Goal: Task Accomplishment & Management: Manage account settings

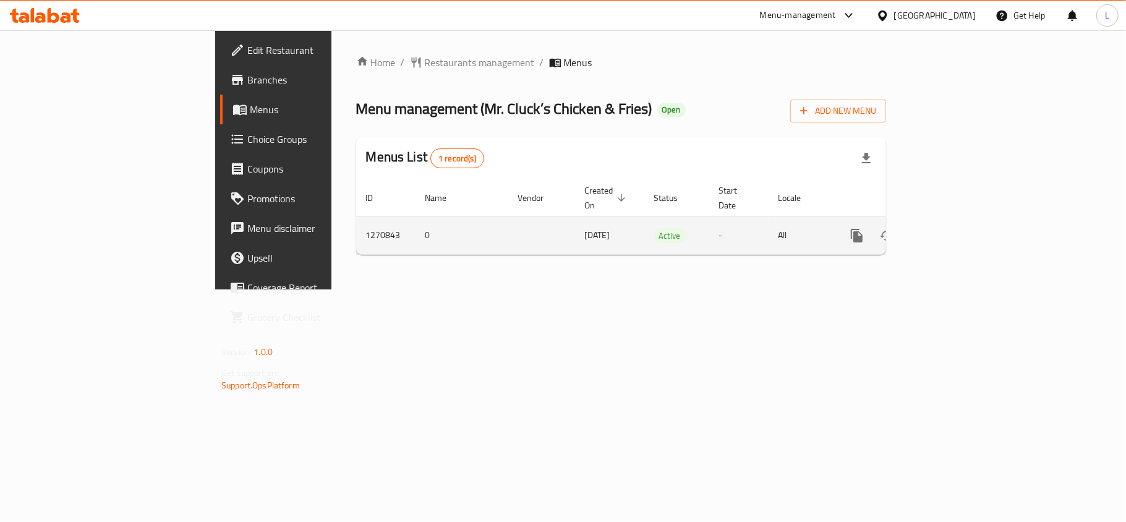
click at [954, 228] on icon "enhanced table" at bounding box center [946, 235] width 15 height 15
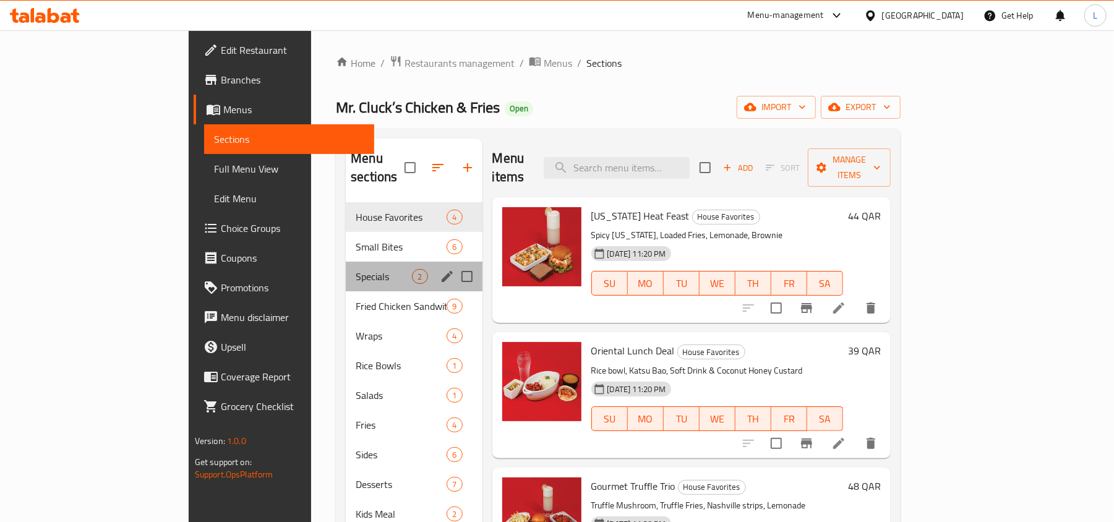
click at [346, 262] on div "Specials 2" at bounding box center [414, 277] width 136 height 30
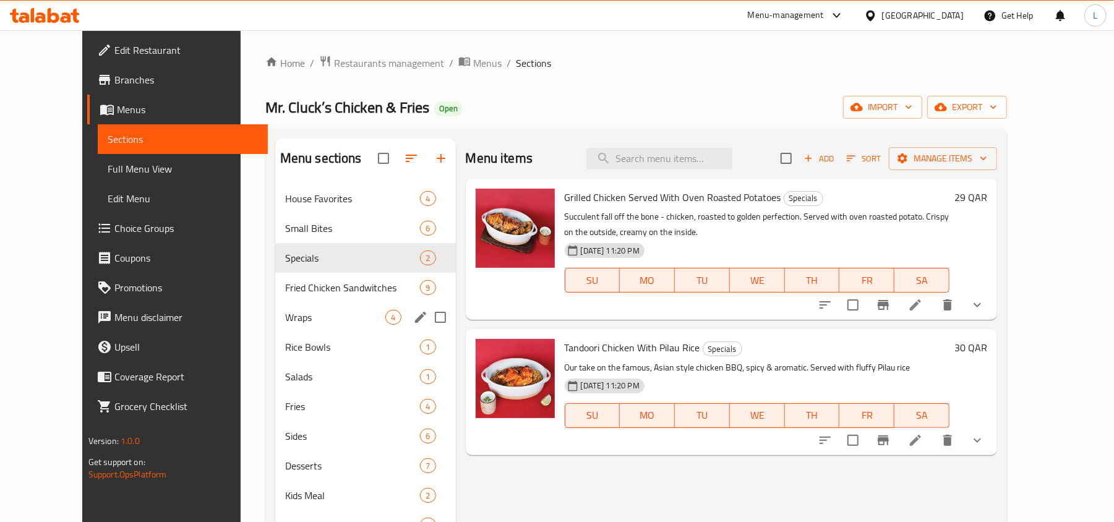
click at [275, 330] on div "Wraps 4" at bounding box center [365, 318] width 181 height 30
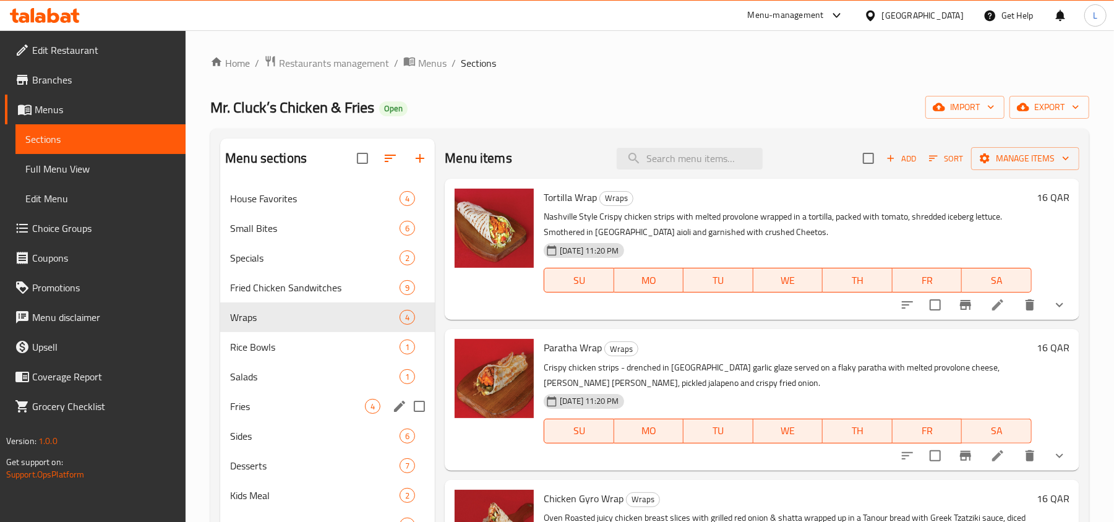
click at [282, 414] on div "Fries 4" at bounding box center [327, 407] width 215 height 30
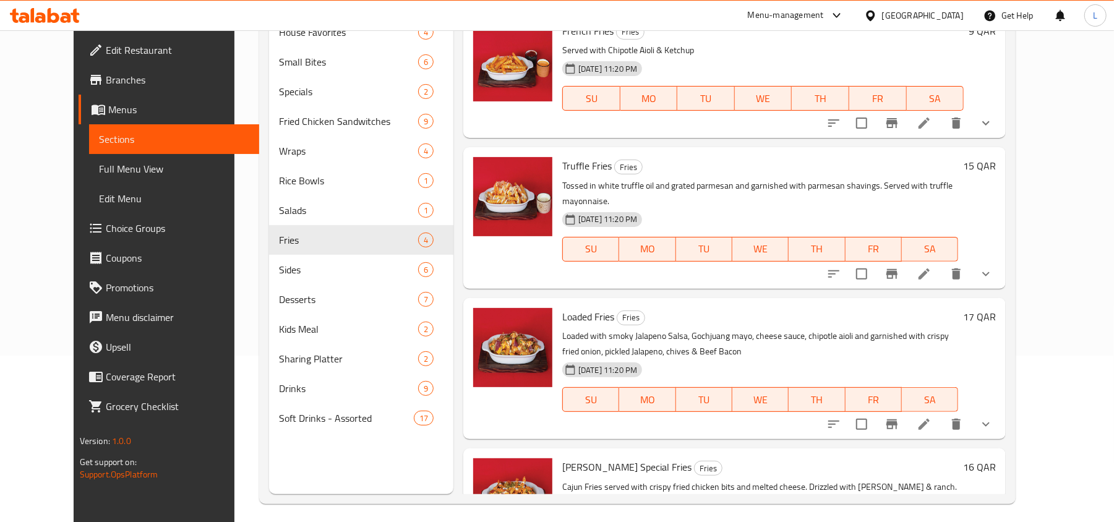
scroll to position [174, 0]
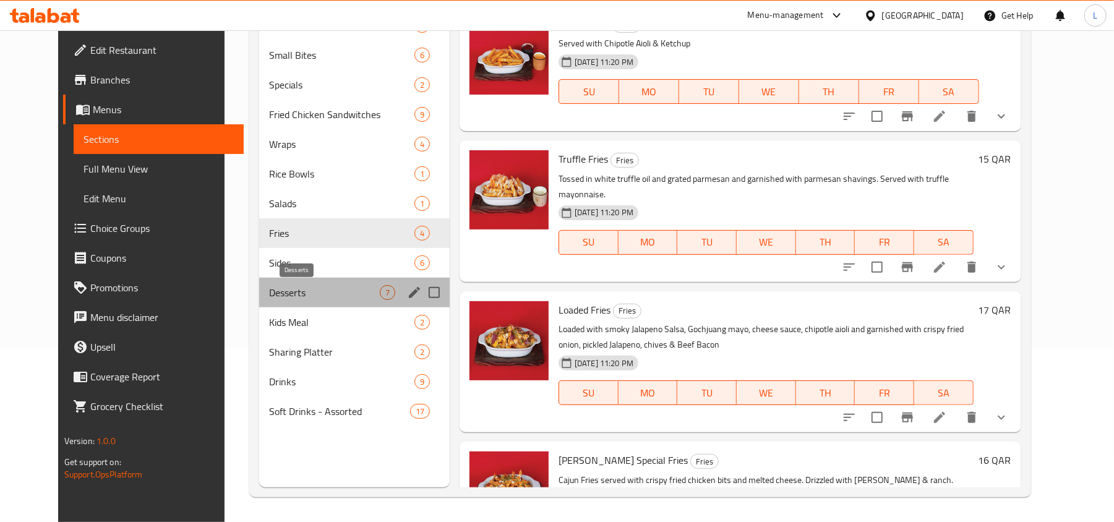
click at [286, 296] on span "Desserts" at bounding box center [324, 292] width 111 height 15
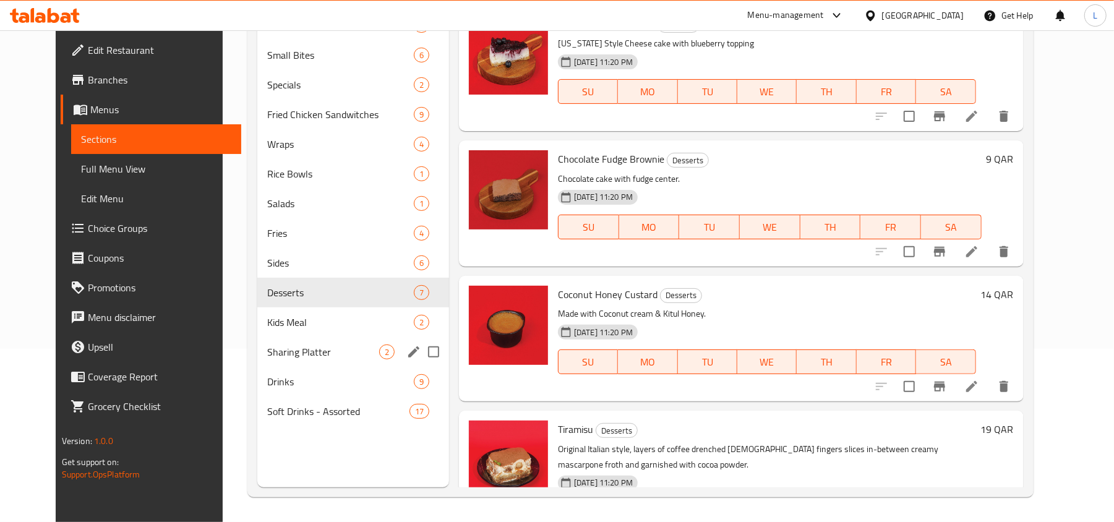
click at [298, 345] on span "Sharing Platter" at bounding box center [322, 352] width 111 height 15
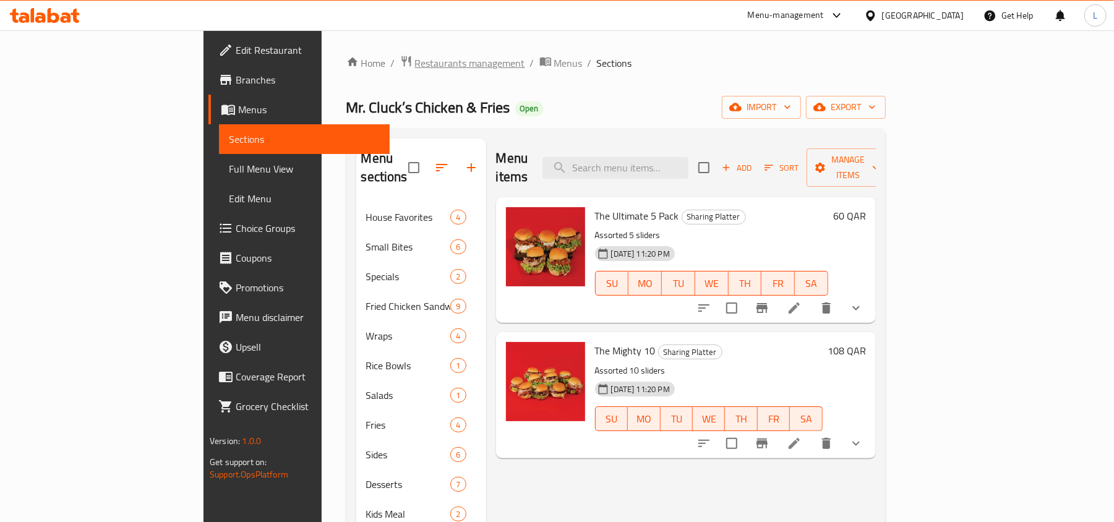
click at [415, 62] on span "Restaurants management" at bounding box center [470, 63] width 110 height 15
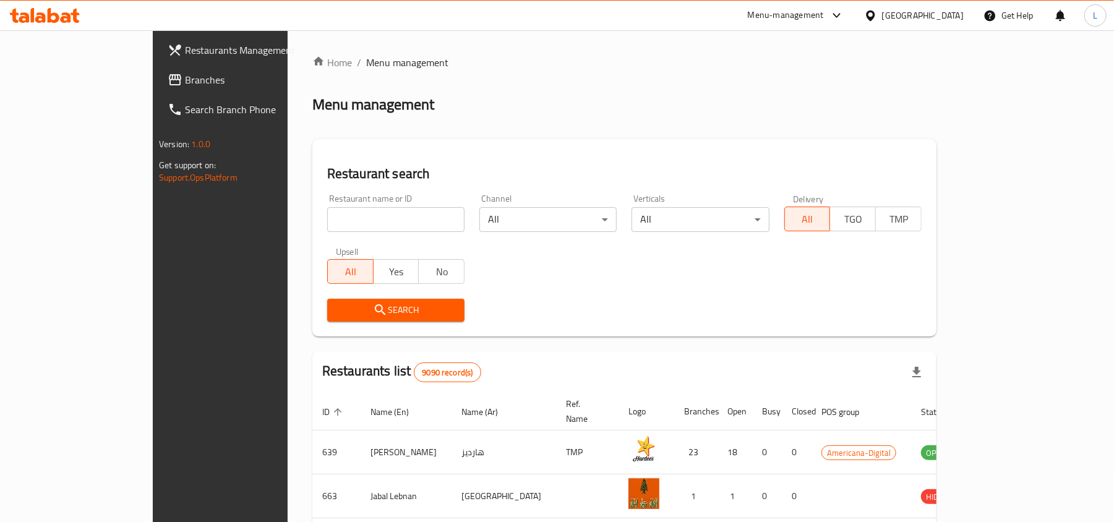
click at [961, 16] on div "[GEOGRAPHIC_DATA]" at bounding box center [923, 16] width 82 height 14
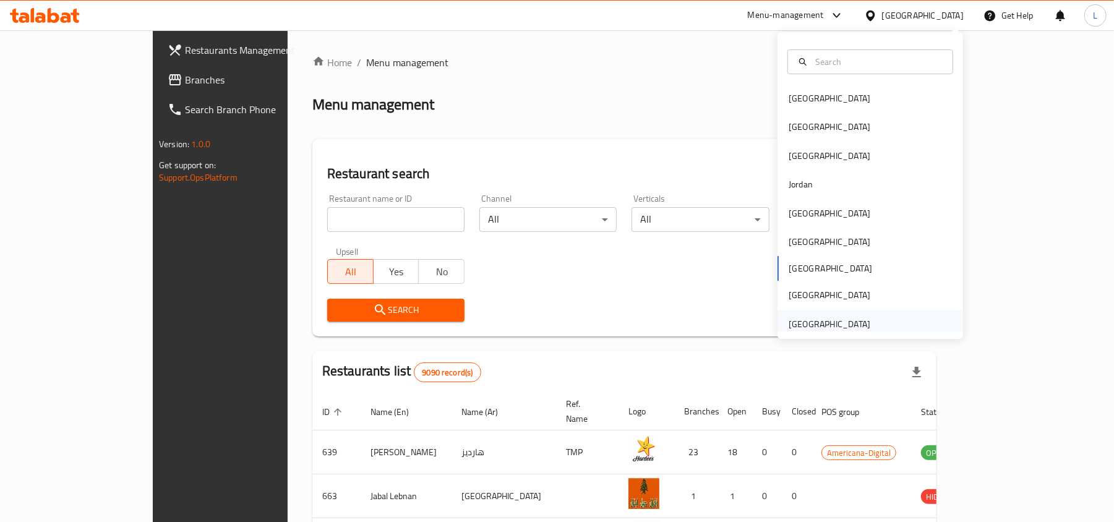
click at [815, 320] on div "[GEOGRAPHIC_DATA]" at bounding box center [830, 324] width 82 height 14
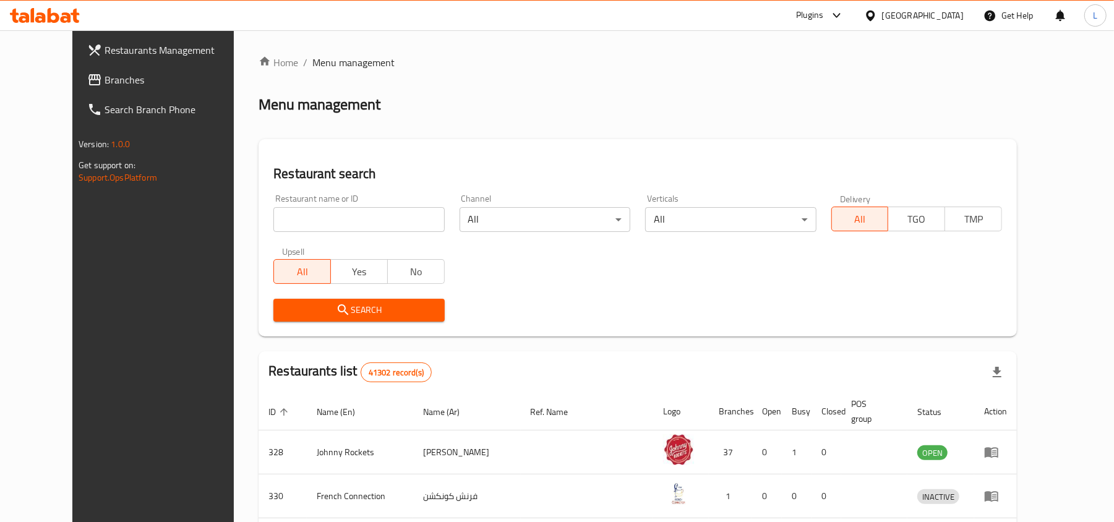
click at [307, 235] on div "Restaurant name or ID Restaurant name or ID" at bounding box center [359, 213] width 186 height 53
click at [304, 220] on input "search" at bounding box center [358, 219] width 171 height 25
paste input "704079"
type input "704079"
click button "Search" at bounding box center [358, 310] width 171 height 23
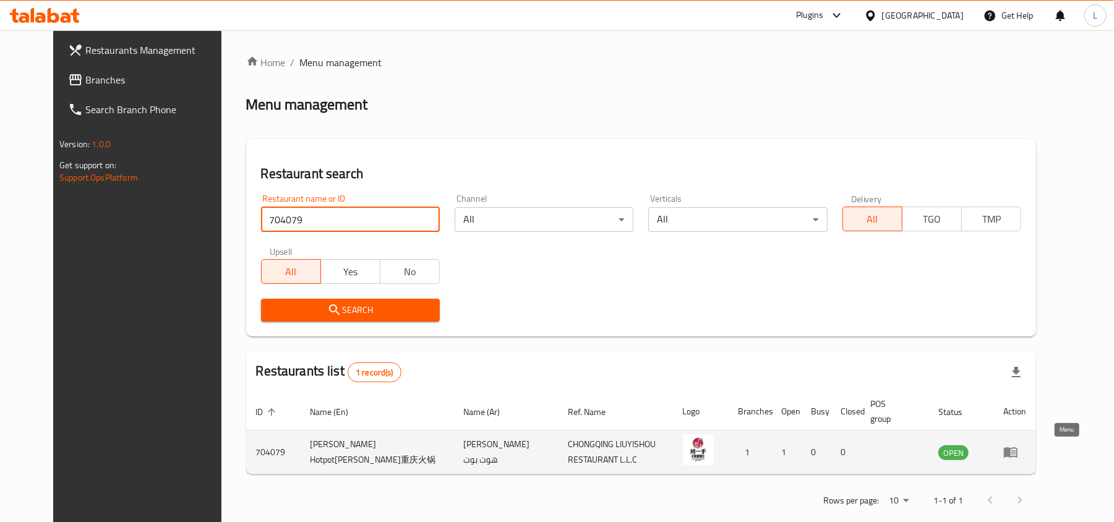
click at [1018, 449] on icon "enhanced table" at bounding box center [1011, 453] width 14 height 11
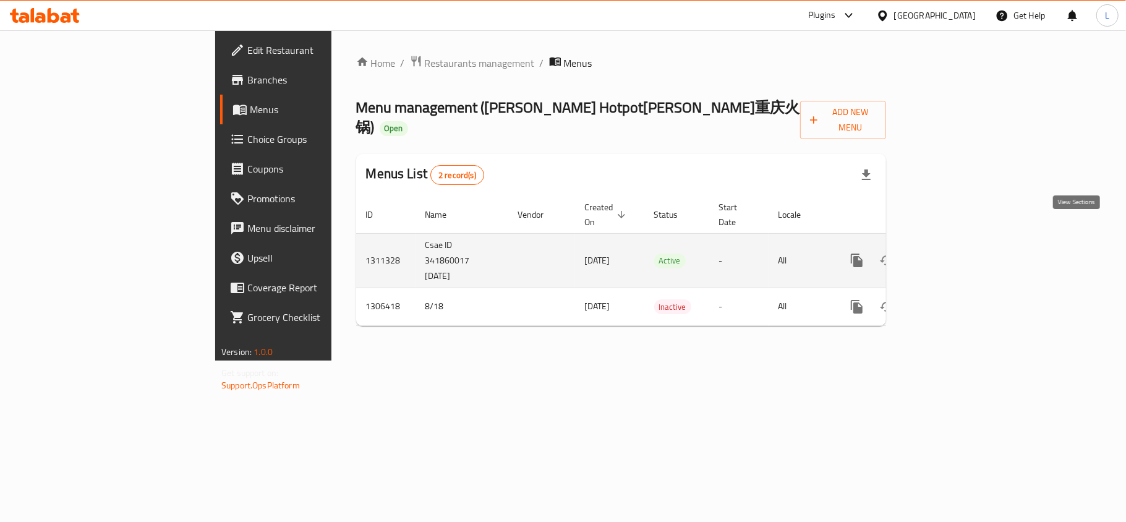
click at [961, 246] on link "enhanced table" at bounding box center [947, 261] width 30 height 30
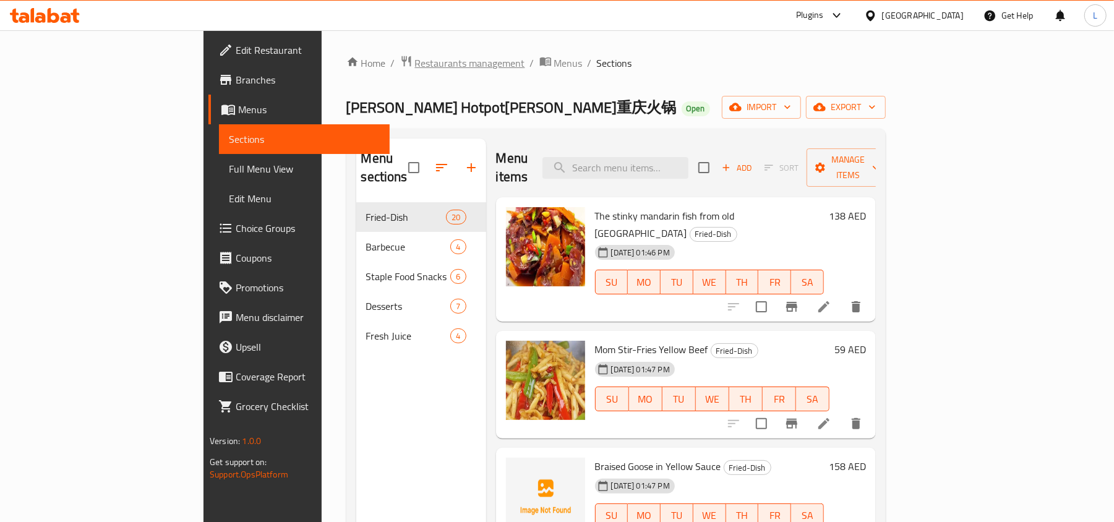
click at [415, 67] on span "Restaurants management" at bounding box center [470, 63] width 110 height 15
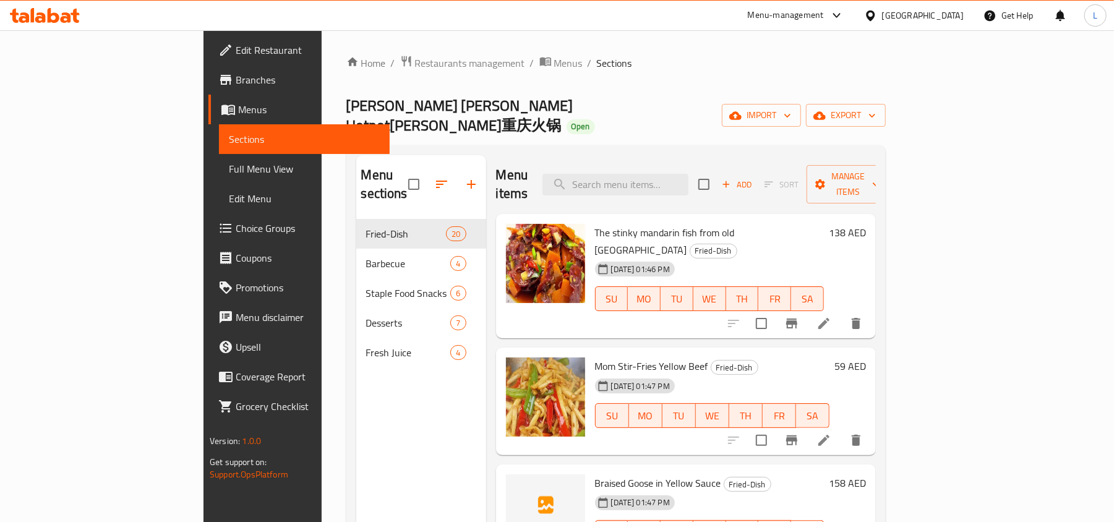
click at [557, 69] on ol "Home / Restaurants management / Menus / Sections" at bounding box center [615, 63] width 539 height 16
click at [415, 64] on span "Restaurants management" at bounding box center [470, 63] width 110 height 15
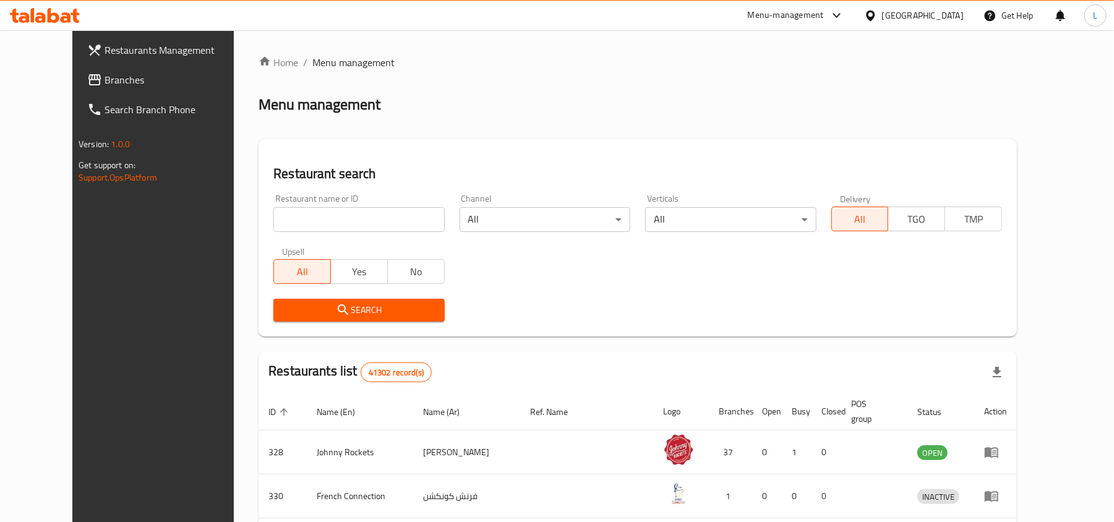
click at [297, 208] on input "search" at bounding box center [358, 219] width 171 height 25
paste input "704079"
type input "704079"
click button "Search" at bounding box center [358, 310] width 171 height 23
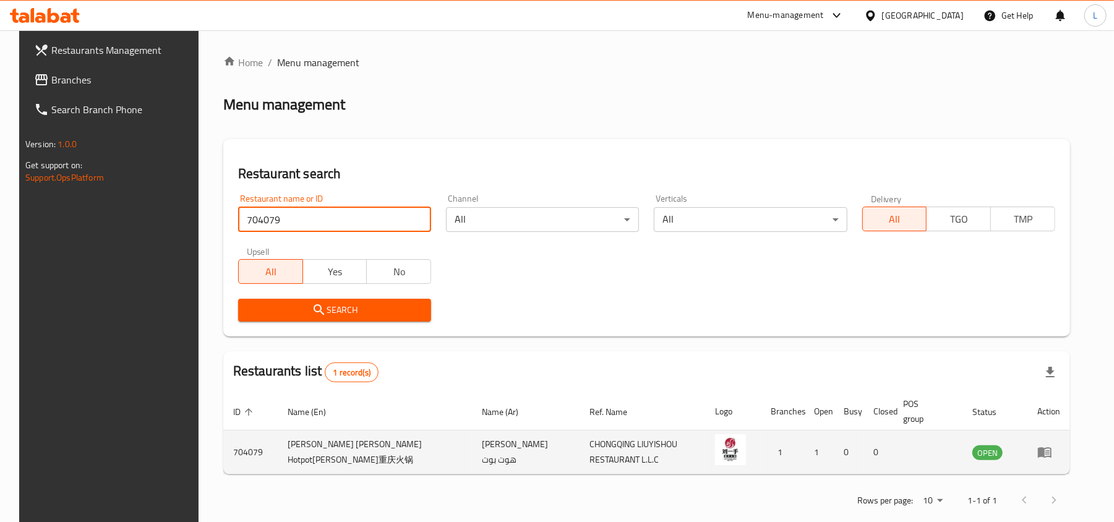
click at [1063, 463] on td "enhanced table" at bounding box center [1049, 453] width 43 height 44
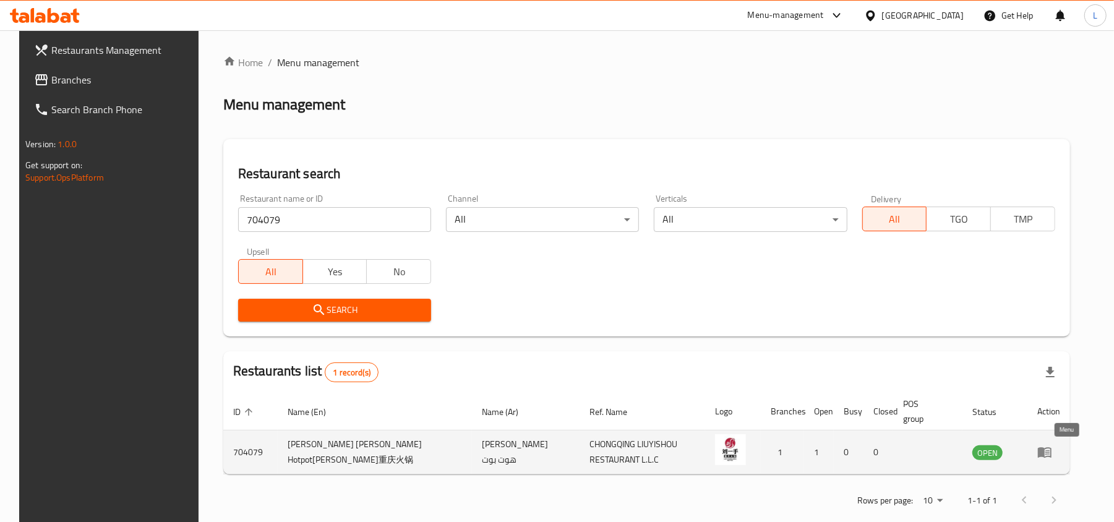
click at [1050, 451] on icon "enhanced table" at bounding box center [1047, 452] width 4 height 5
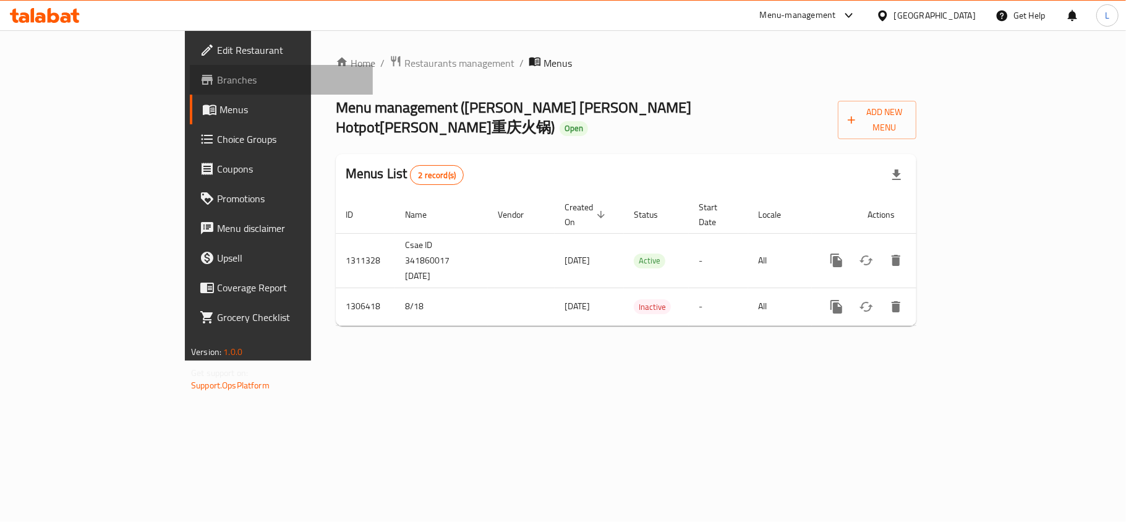
click at [217, 80] on span "Branches" at bounding box center [290, 79] width 146 height 15
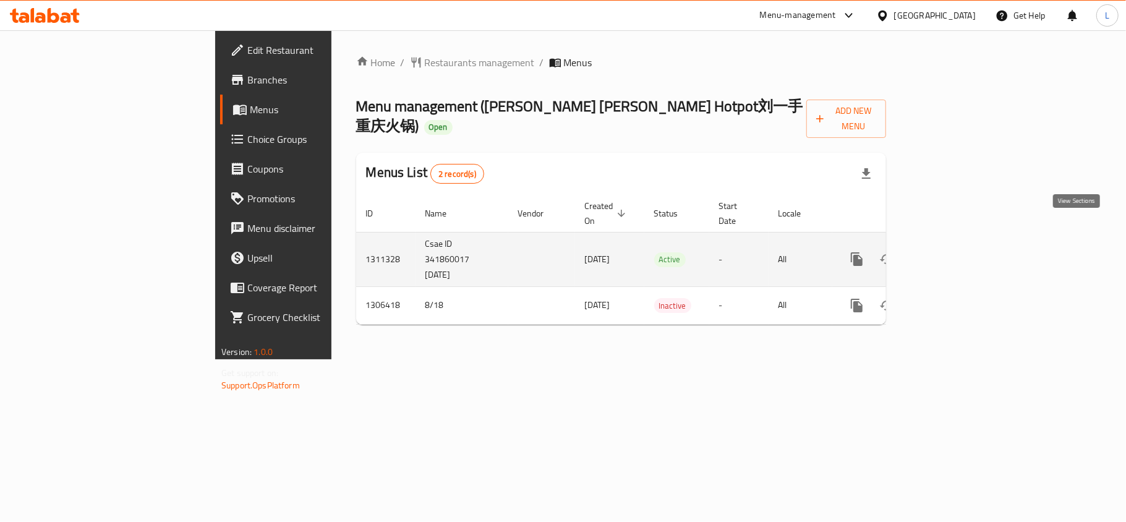
click at [952, 254] on icon "enhanced table" at bounding box center [946, 259] width 11 height 11
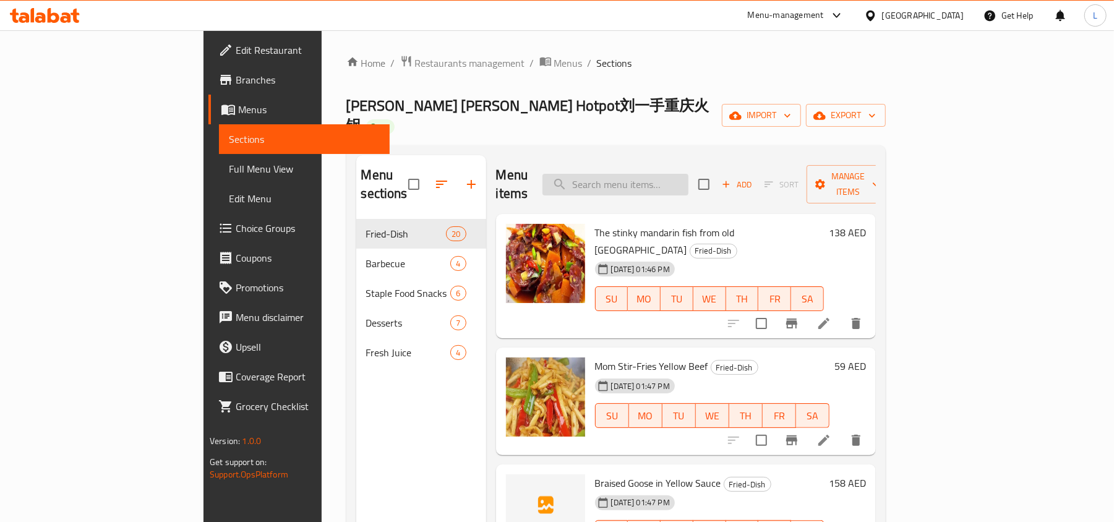
click at [689, 174] on input "search" at bounding box center [616, 185] width 146 height 22
paste input "yam"
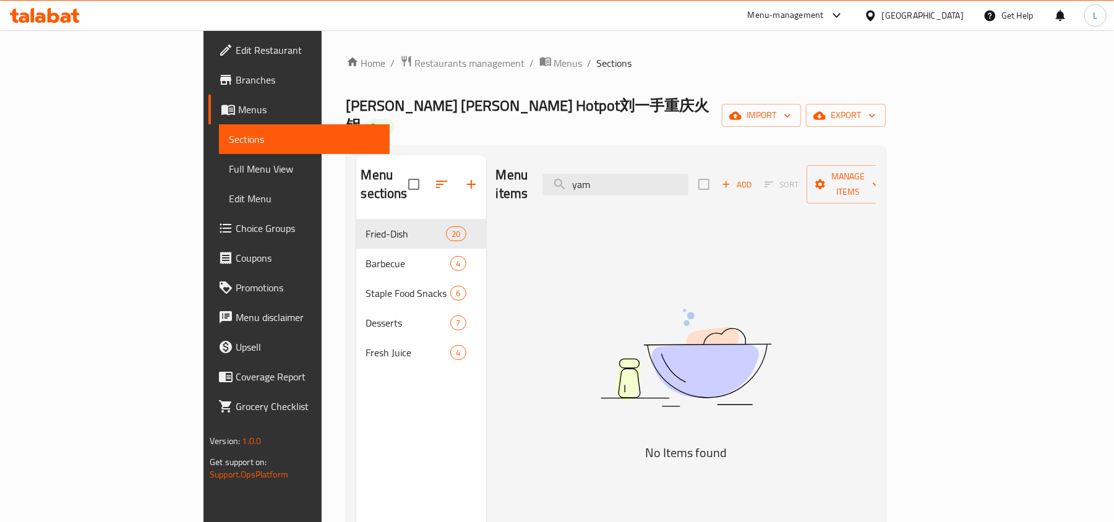
drag, startPoint x: 696, startPoint y: 156, endPoint x: 575, endPoint y: 159, distance: 120.7
click at [575, 159] on div "Menu items yam Add Sort Manage items" at bounding box center [686, 184] width 380 height 59
paste input "Dish"
drag, startPoint x: 684, startPoint y: 163, endPoint x: 495, endPoint y: 174, distance: 189.6
click at [496, 174] on div "Menu items Dish Add Sort Manage items" at bounding box center [686, 184] width 380 height 59
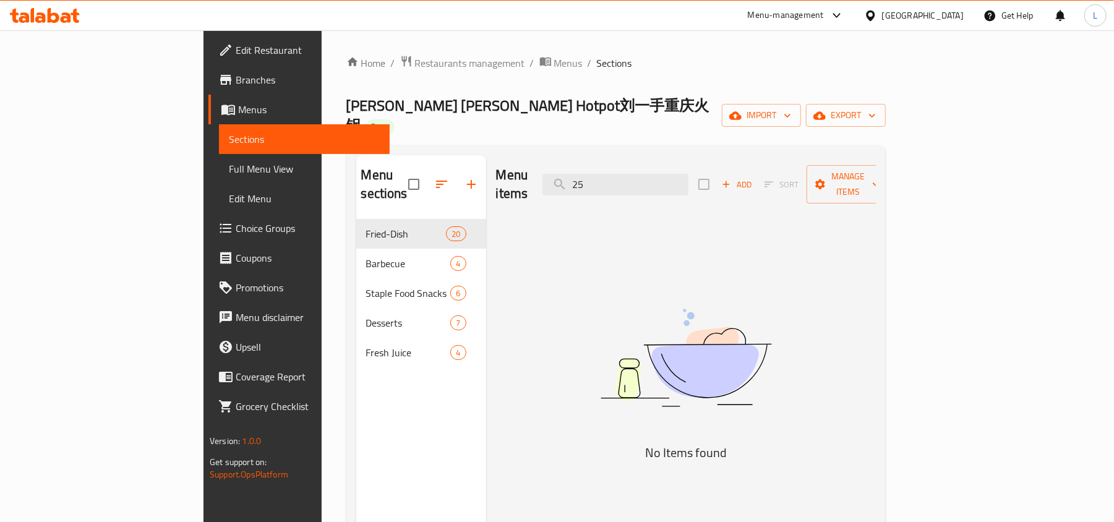
drag, startPoint x: 680, startPoint y: 157, endPoint x: 516, endPoint y: 162, distance: 164.6
click at [516, 162] on div "Menu items 25 Add Sort Manage items" at bounding box center [686, 184] width 380 height 59
paste input "thousand"
drag, startPoint x: 696, startPoint y: 159, endPoint x: 359, endPoint y: 179, distance: 337.1
click at [359, 179] on div "Menu sections Fried-Dish 20 Barbecue 4 Staple Food Snacks 6 Desserts 7 Fresh Ju…" at bounding box center [616, 416] width 520 height 522
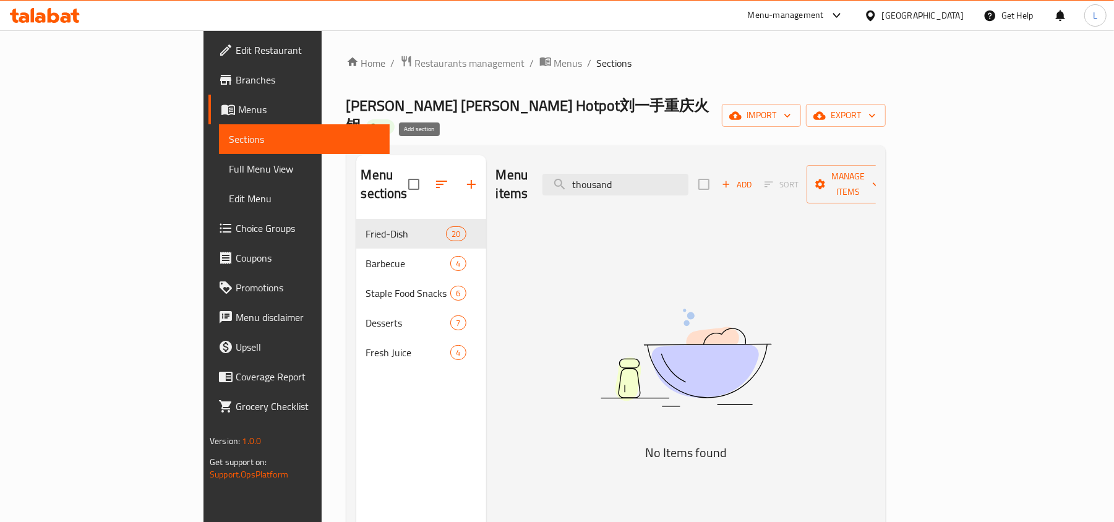
paste input "leaf"
drag, startPoint x: 684, startPoint y: 162, endPoint x: 456, endPoint y: 153, distance: 228.4
click at [496, 155] on div "Menu items leaf Add Sort Manage items" at bounding box center [686, 184] width 380 height 59
paste input "Stir"
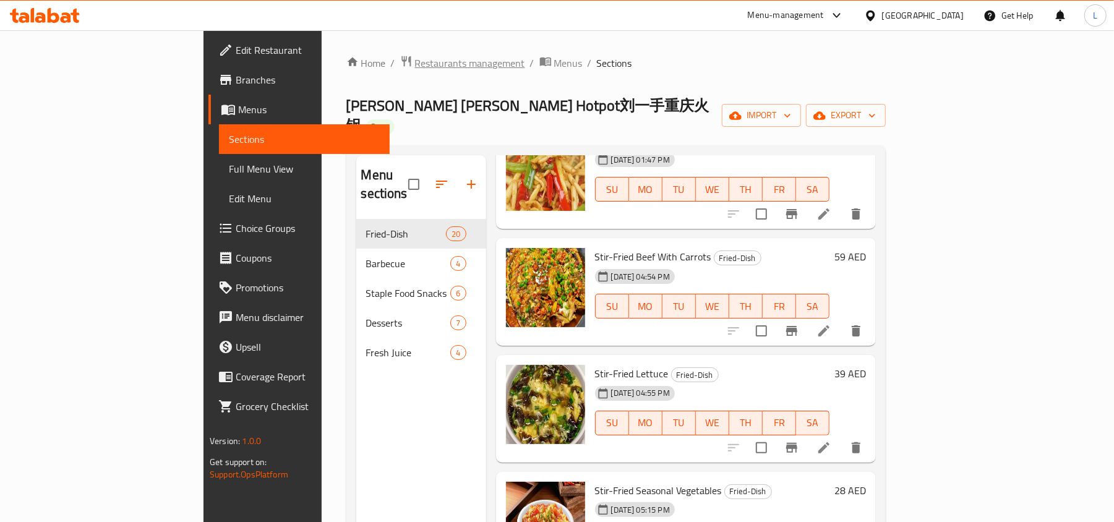
type input "Stir"
click at [415, 62] on span "Restaurants management" at bounding box center [470, 63] width 110 height 15
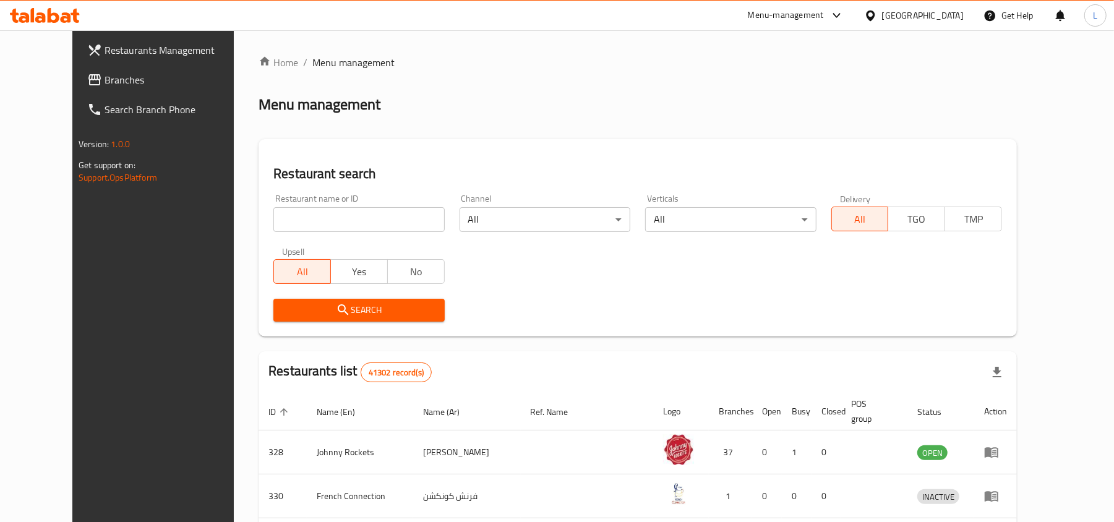
click at [908, 12] on div "[GEOGRAPHIC_DATA]" at bounding box center [923, 16] width 82 height 14
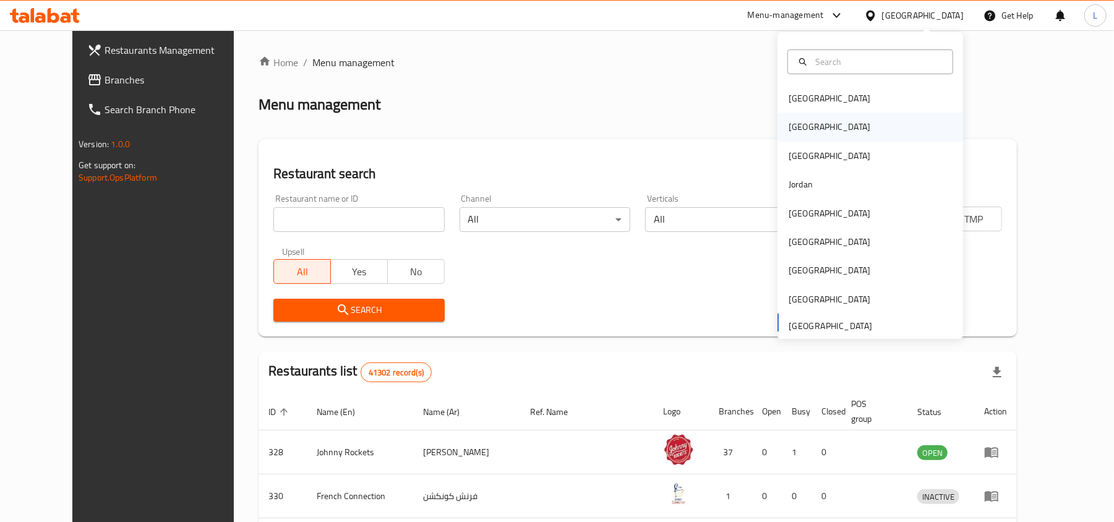
click at [791, 132] on div "[GEOGRAPHIC_DATA]" at bounding box center [830, 127] width 82 height 14
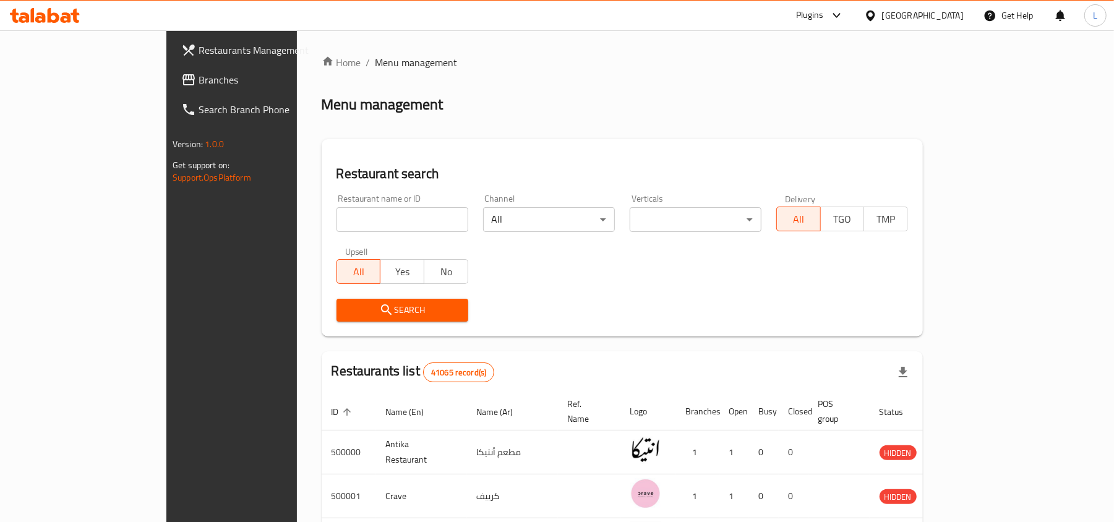
drag, startPoint x: 280, startPoint y: 217, endPoint x: 287, endPoint y: 245, distance: 29.4
click at [337, 217] on input "search" at bounding box center [403, 219] width 132 height 25
paste input "700475"
type input "700475"
click at [346, 310] on span "Search" at bounding box center [402, 310] width 112 height 15
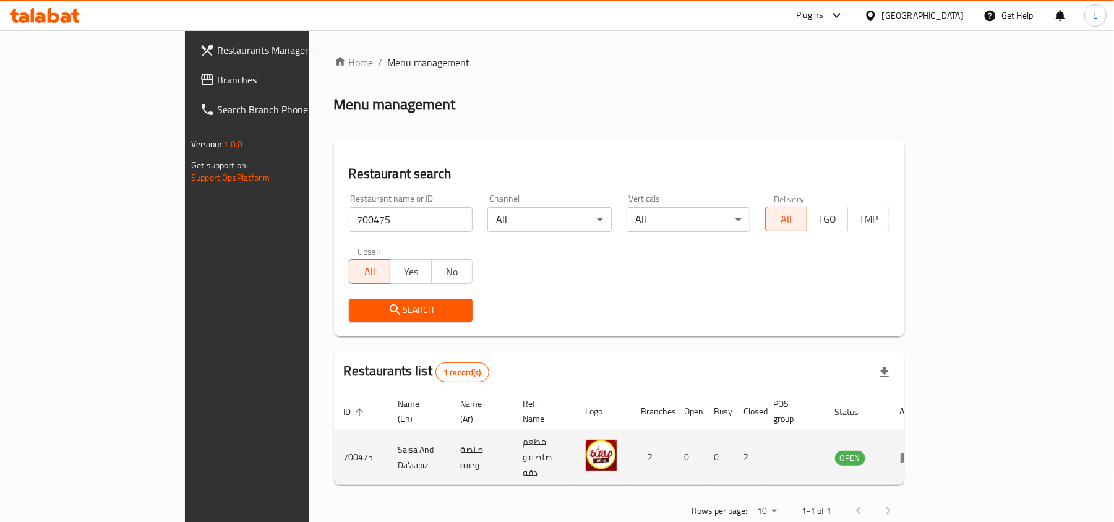
click at [915, 450] on icon "enhanced table" at bounding box center [907, 457] width 15 height 15
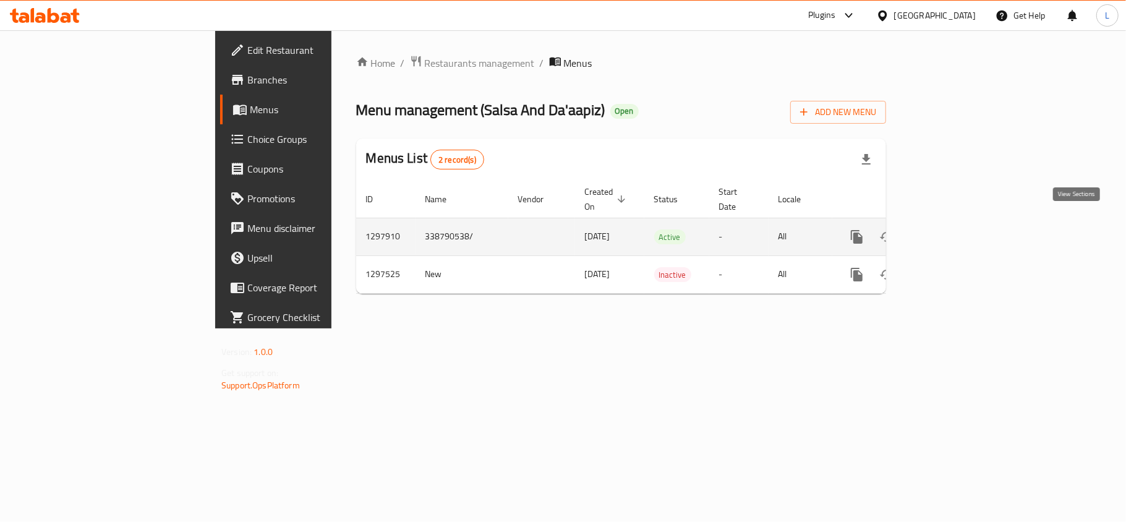
click at [954, 230] on icon "enhanced table" at bounding box center [946, 237] width 15 height 15
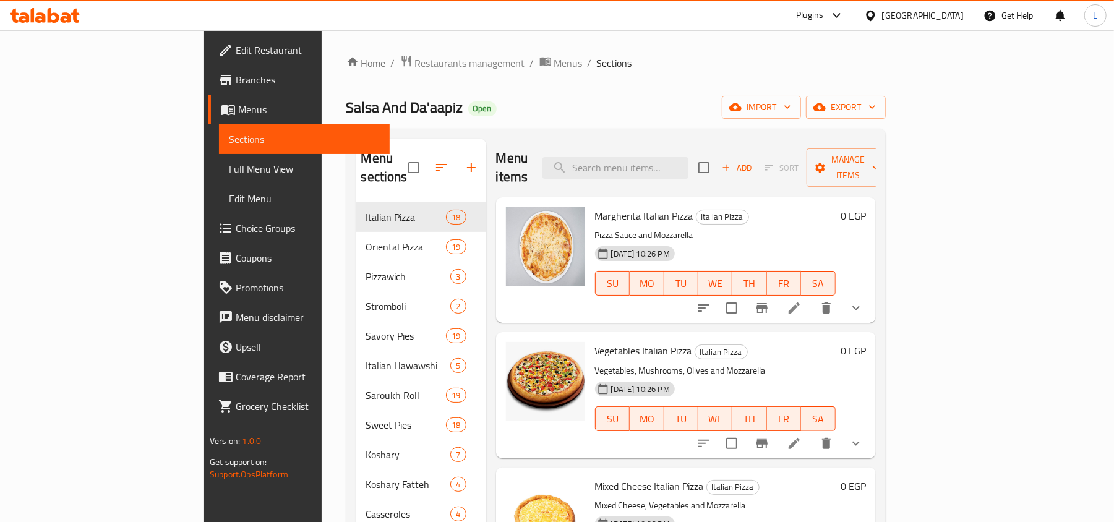
click at [229, 171] on span "Full Menu View" at bounding box center [304, 168] width 151 height 15
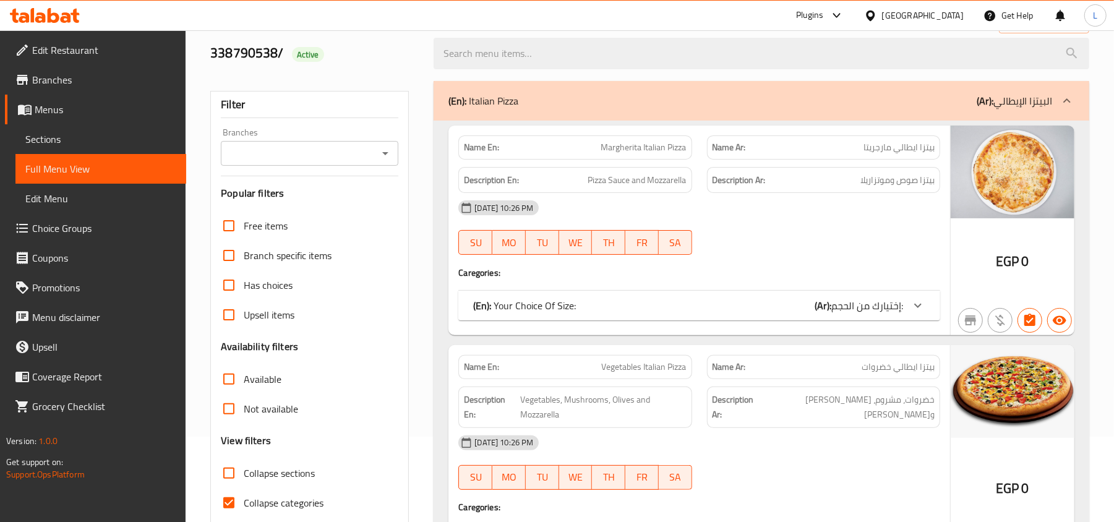
scroll to position [165, 0]
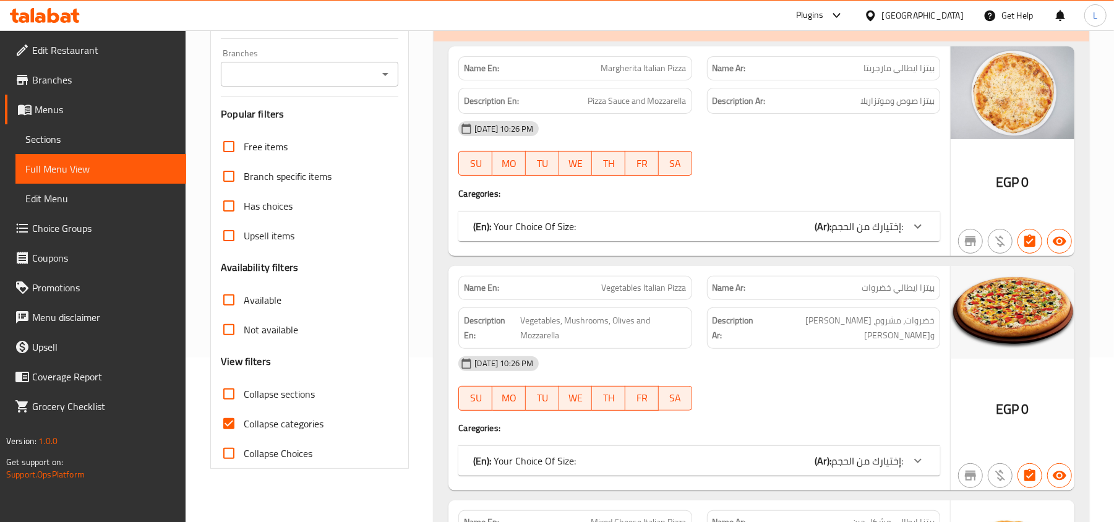
click at [231, 398] on input "Collapse sections" at bounding box center [229, 394] width 30 height 30
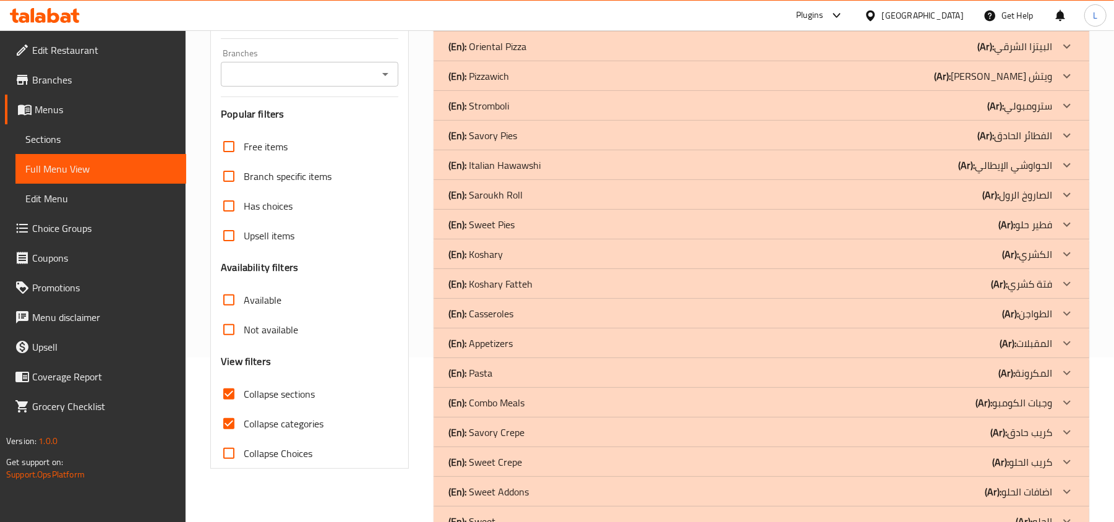
click at [1075, 42] on div at bounding box center [1067, 47] width 30 height 30
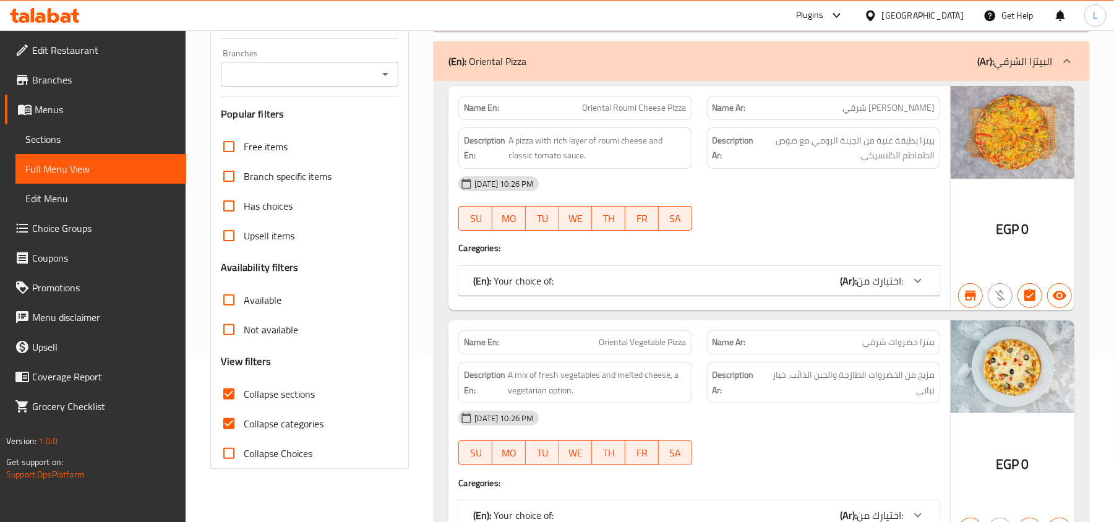
click at [920, 288] on icon at bounding box center [918, 280] width 15 height 15
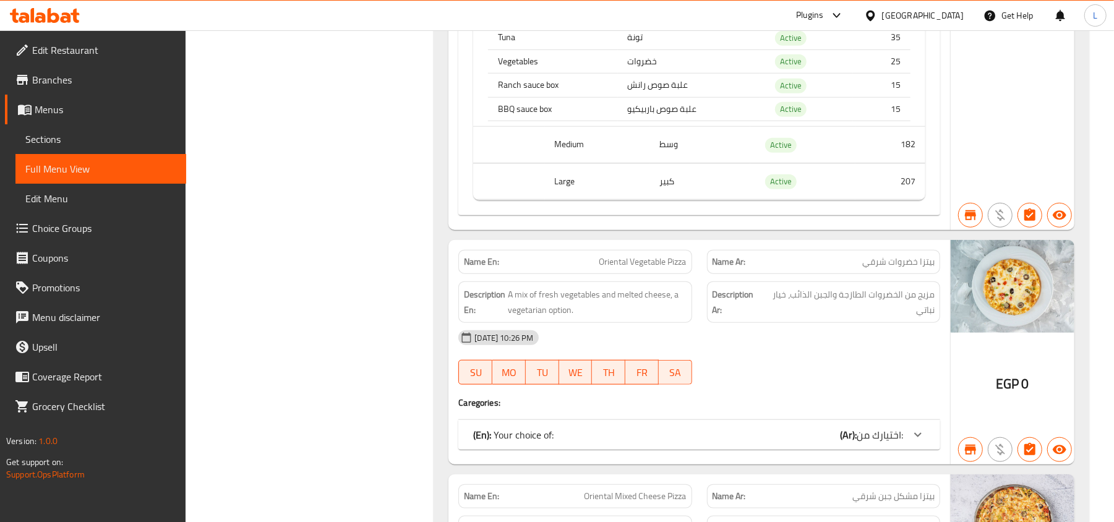
scroll to position [825, 0]
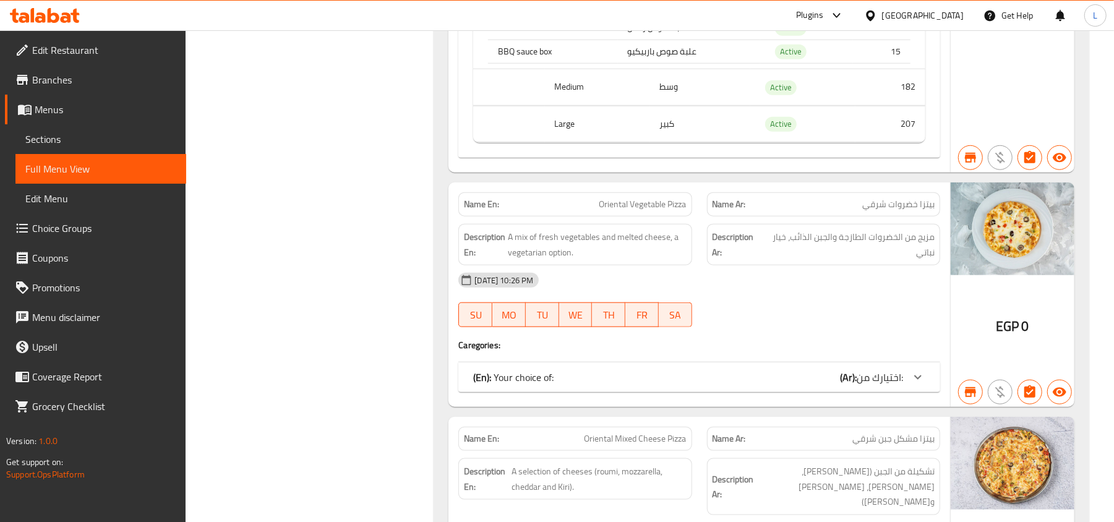
click at [923, 385] on icon at bounding box center [918, 377] width 15 height 15
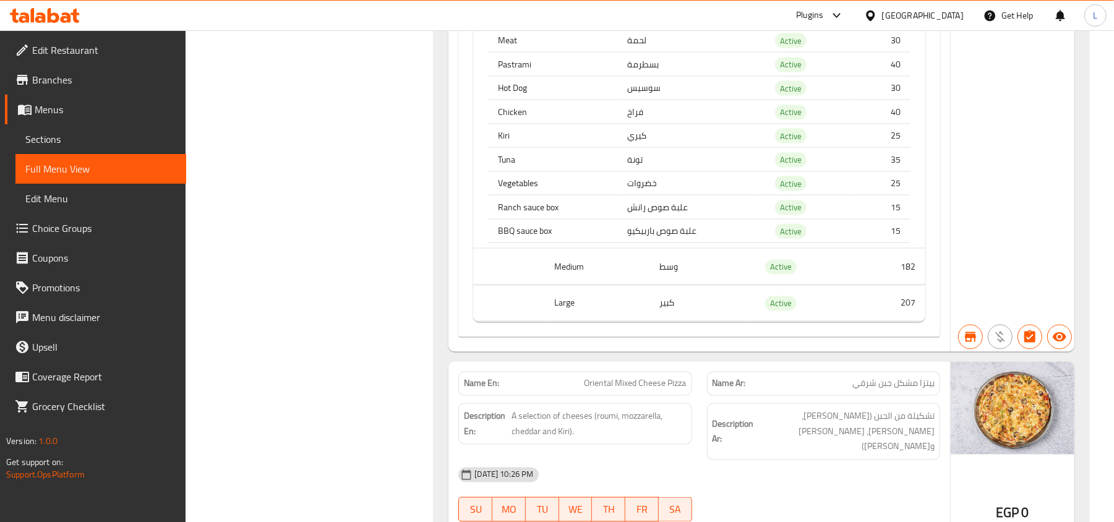
scroll to position [1567, 0]
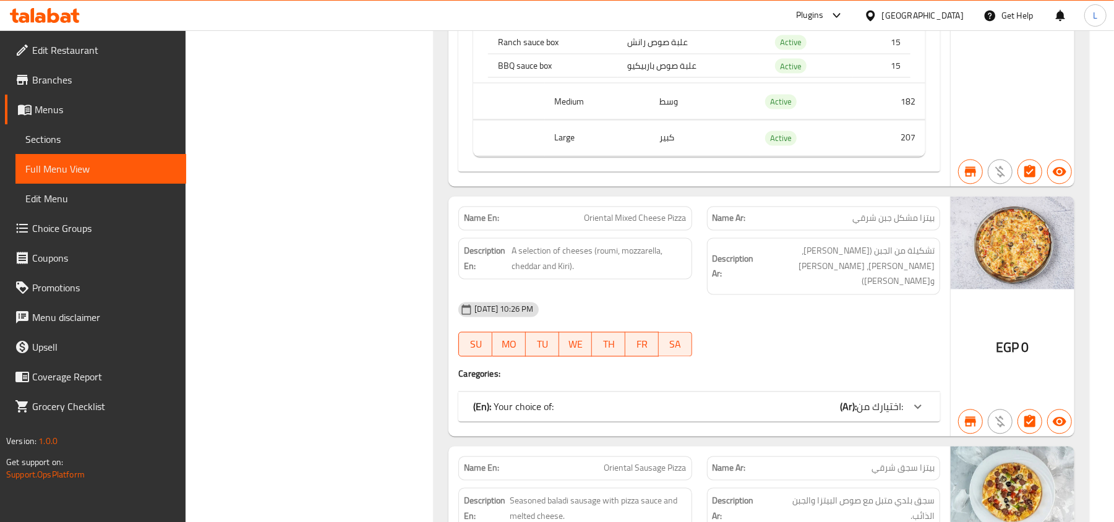
click at [916, 406] on icon at bounding box center [918, 407] width 15 height 15
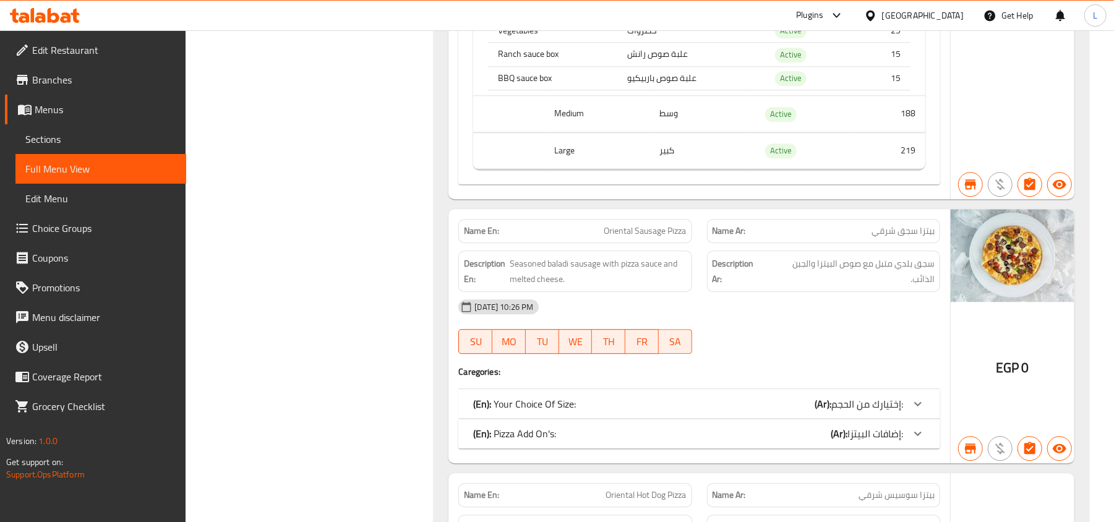
scroll to position [2392, 0]
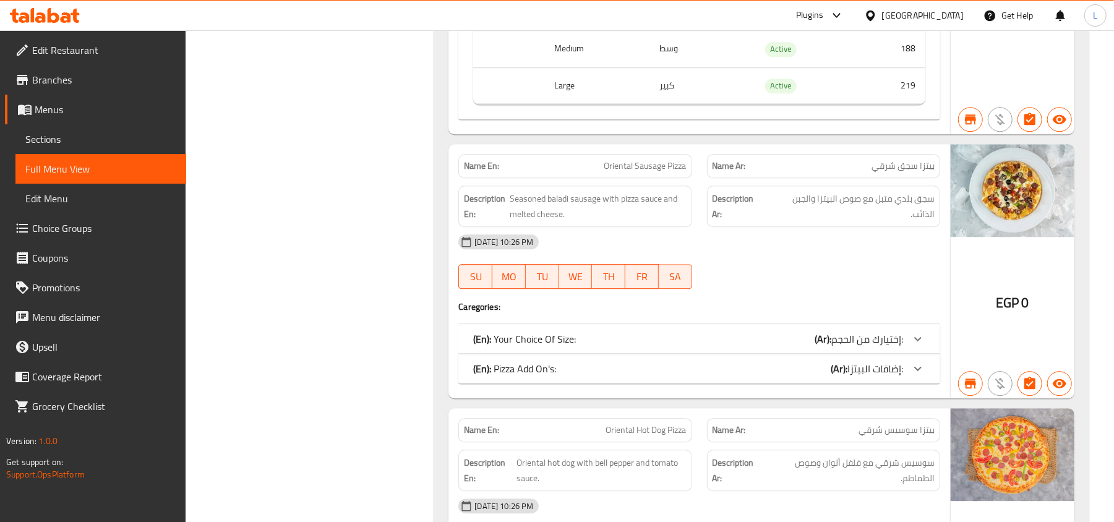
click at [913, 346] on icon at bounding box center [918, 339] width 15 height 15
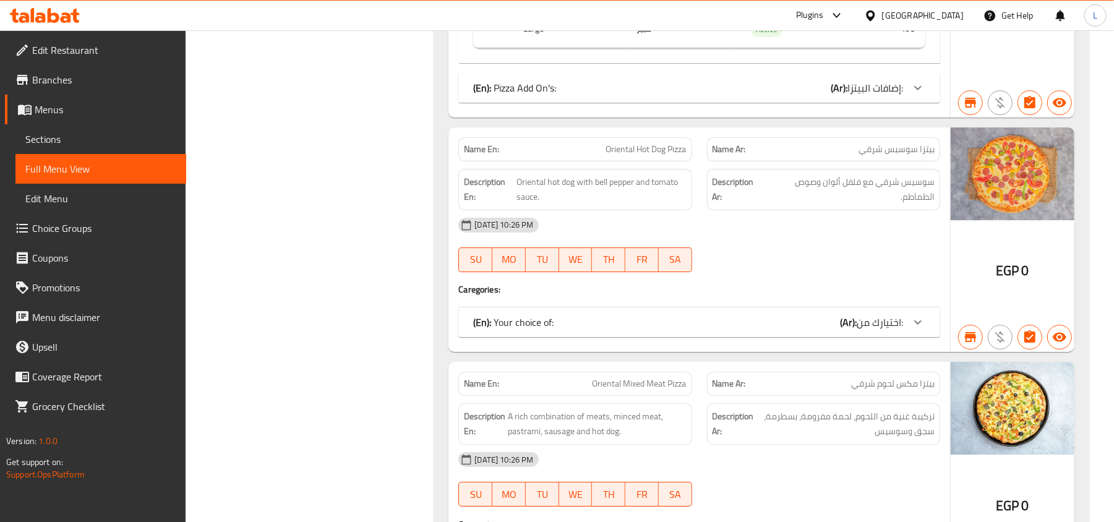
scroll to position [2886, 0]
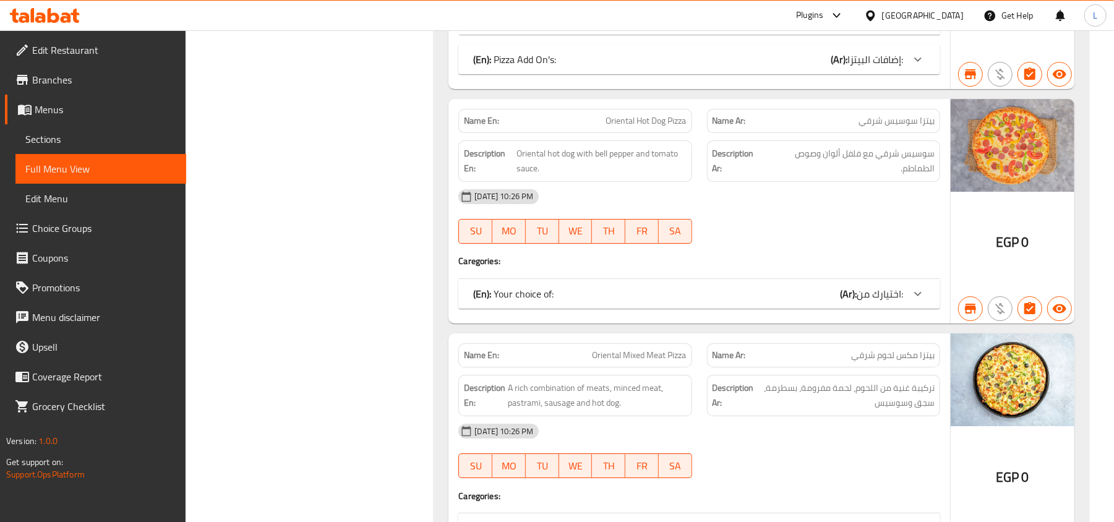
click at [916, 296] on icon at bounding box center [917, 294] width 7 height 4
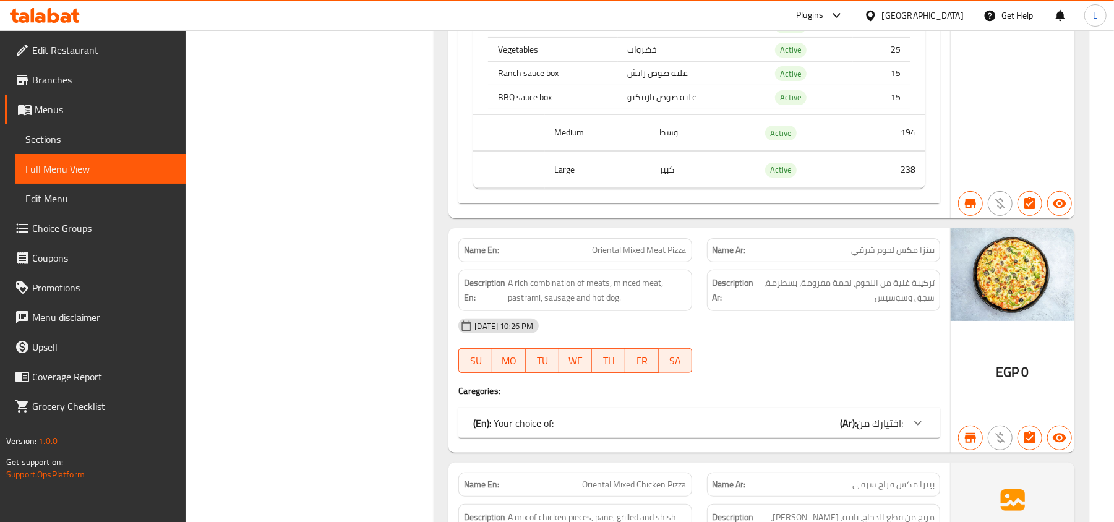
scroll to position [3546, 0]
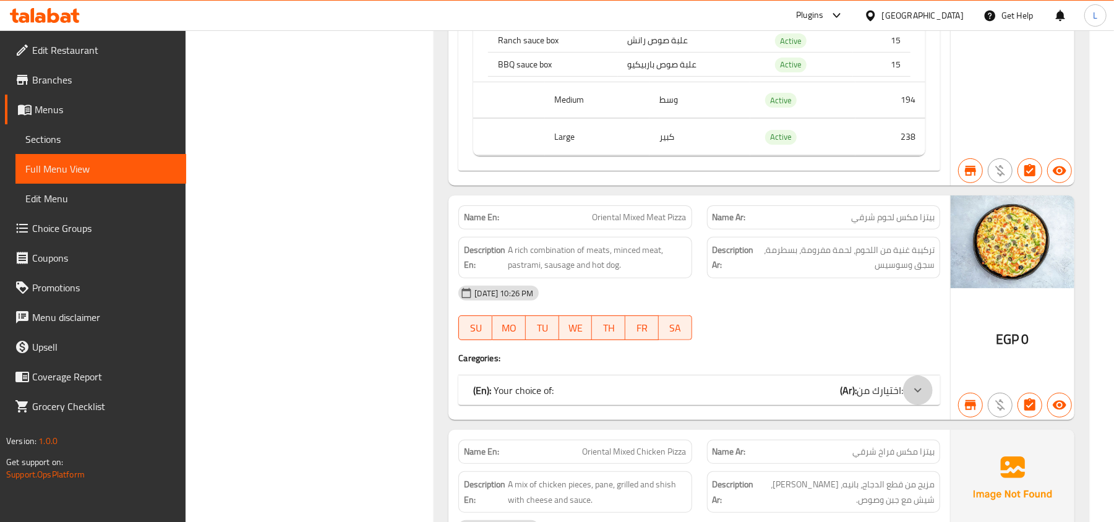
click at [920, 393] on icon at bounding box center [917, 390] width 7 height 4
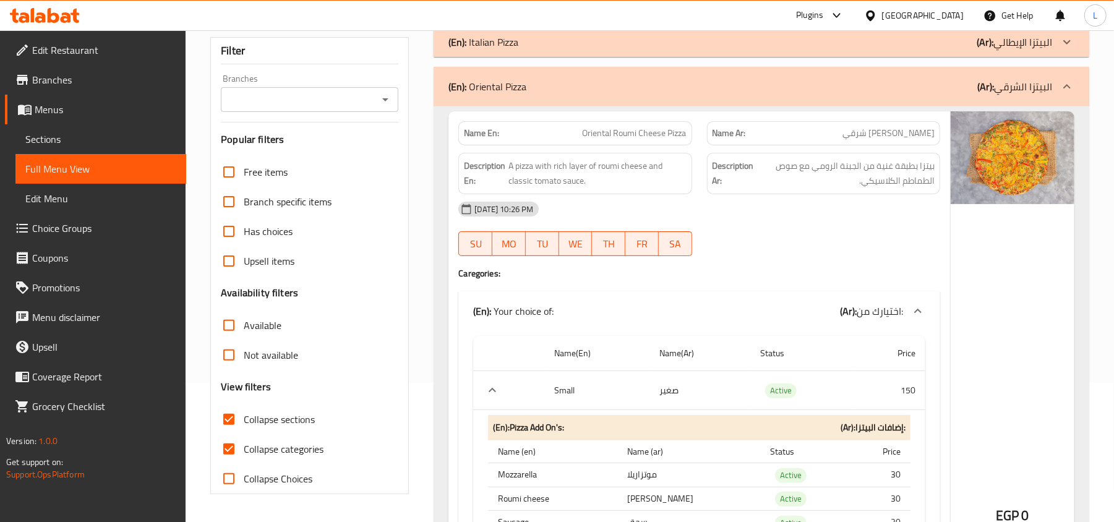
scroll to position [271, 0]
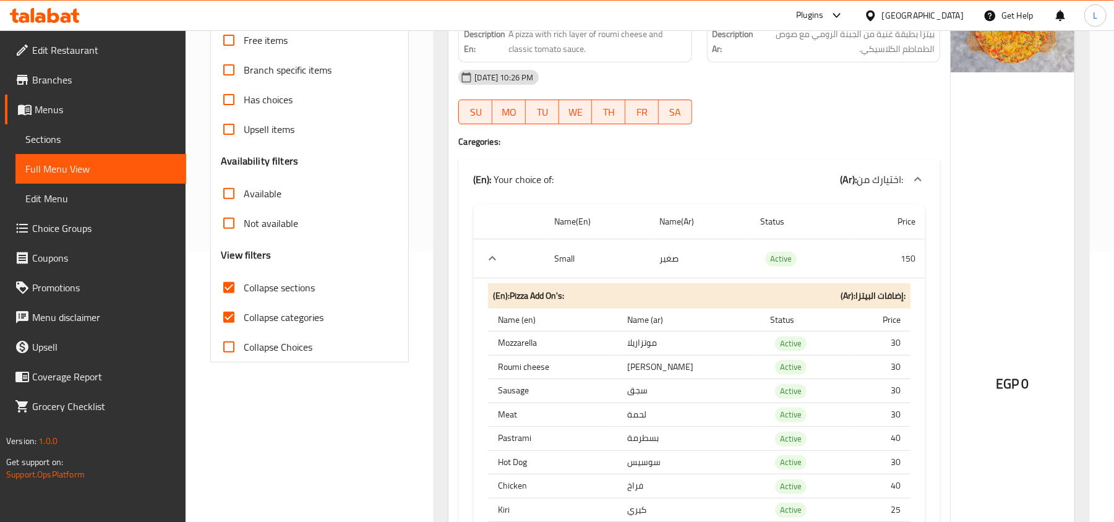
click at [234, 296] on input "Collapse sections" at bounding box center [229, 288] width 30 height 30
checkbox input "false"
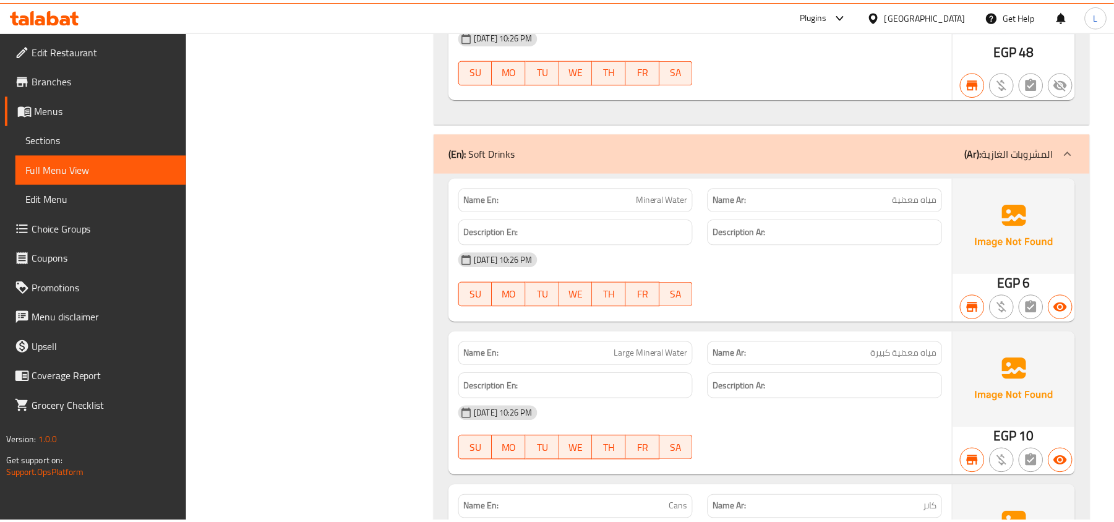
scroll to position [4536, 0]
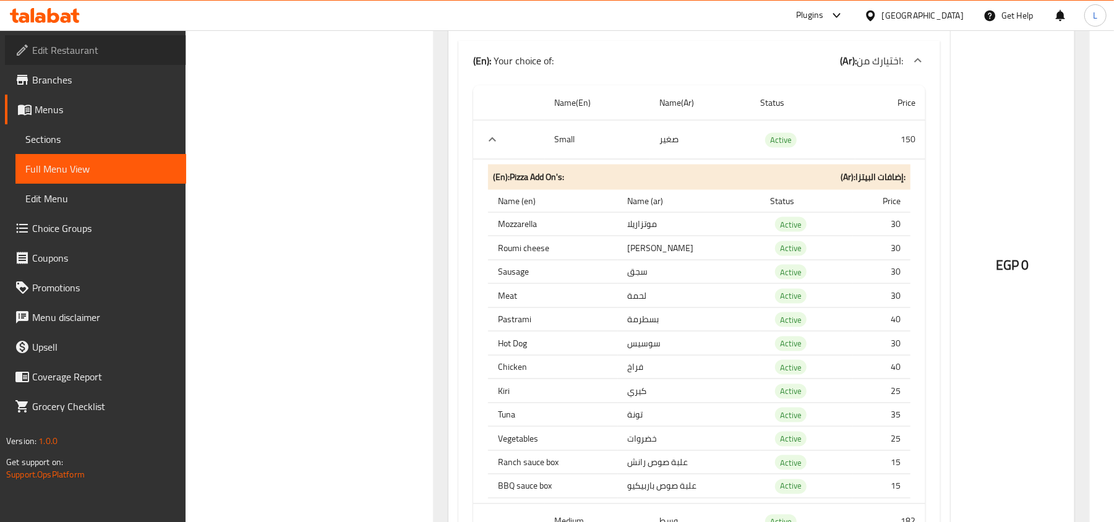
click at [90, 53] on span "Edit Restaurant" at bounding box center [104, 50] width 144 height 15
